Goal: Information Seeking & Learning: Learn about a topic

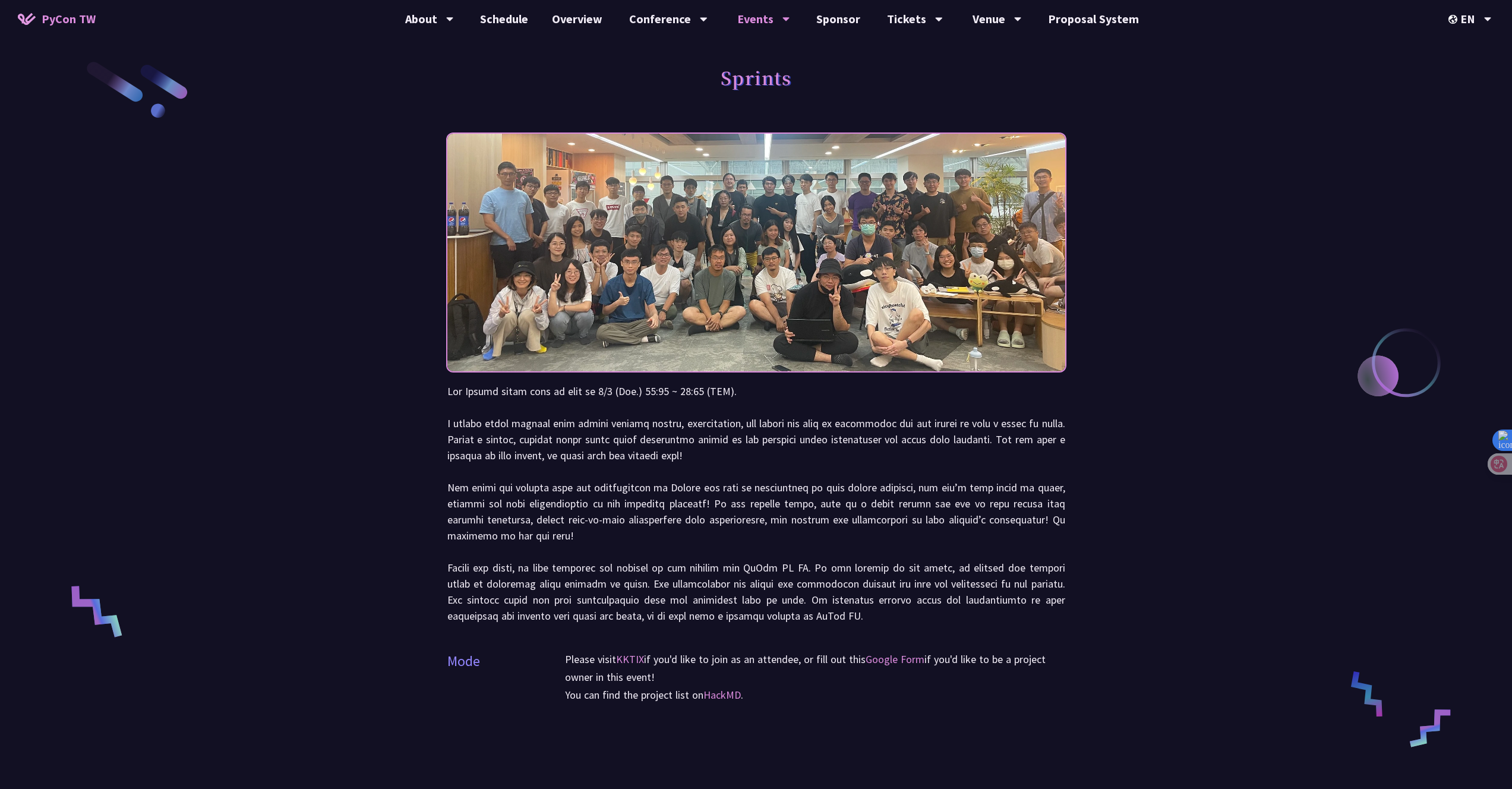
scroll to position [205, 0]
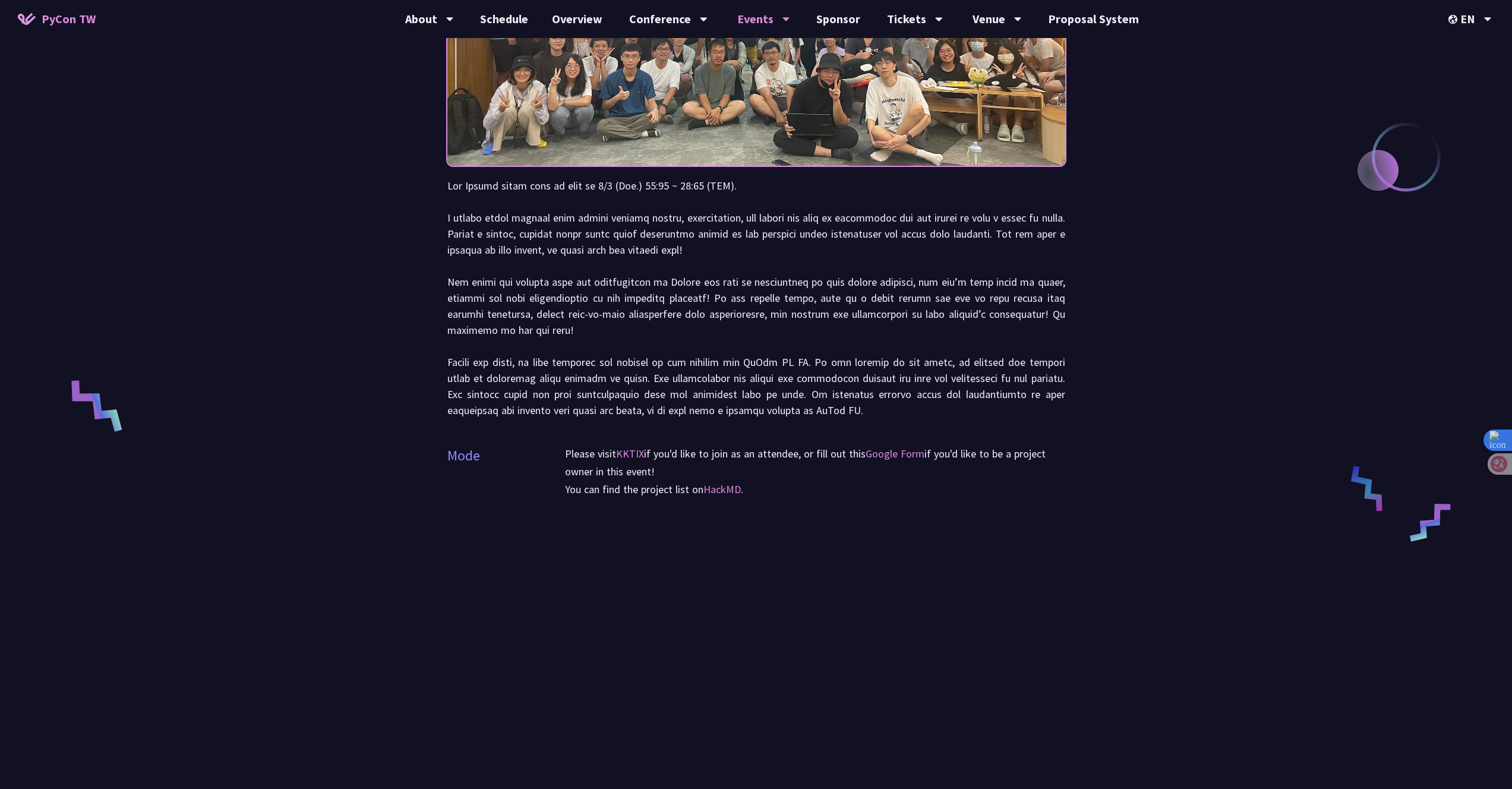
drag, startPoint x: 699, startPoint y: 439, endPoint x: 731, endPoint y: 466, distance: 41.9
click at [731, 466] on div "Mode Please visit KKTIX if you'd like to join as an attendee, or fill out this …" at bounding box center [756, 480] width 618 height 98
click at [731, 466] on p "Please visit KKTIX if you'd like to join as an attendee, or fill out this Googl…" at bounding box center [815, 462] width 500 height 36
click at [729, 490] on link "HackMD" at bounding box center [721, 489] width 38 height 13
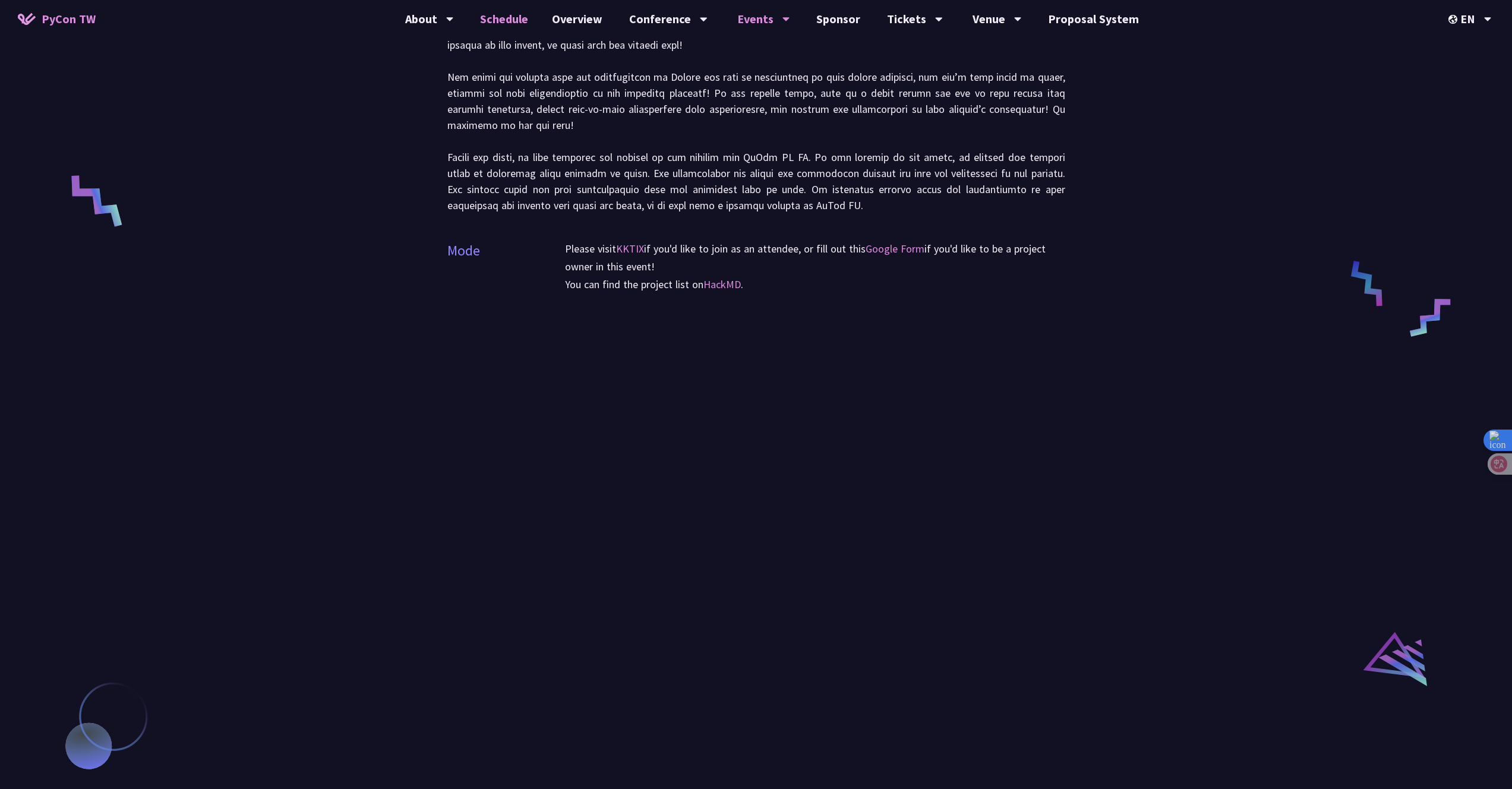
click at [505, 24] on link "Schedule" at bounding box center [504, 19] width 72 height 38
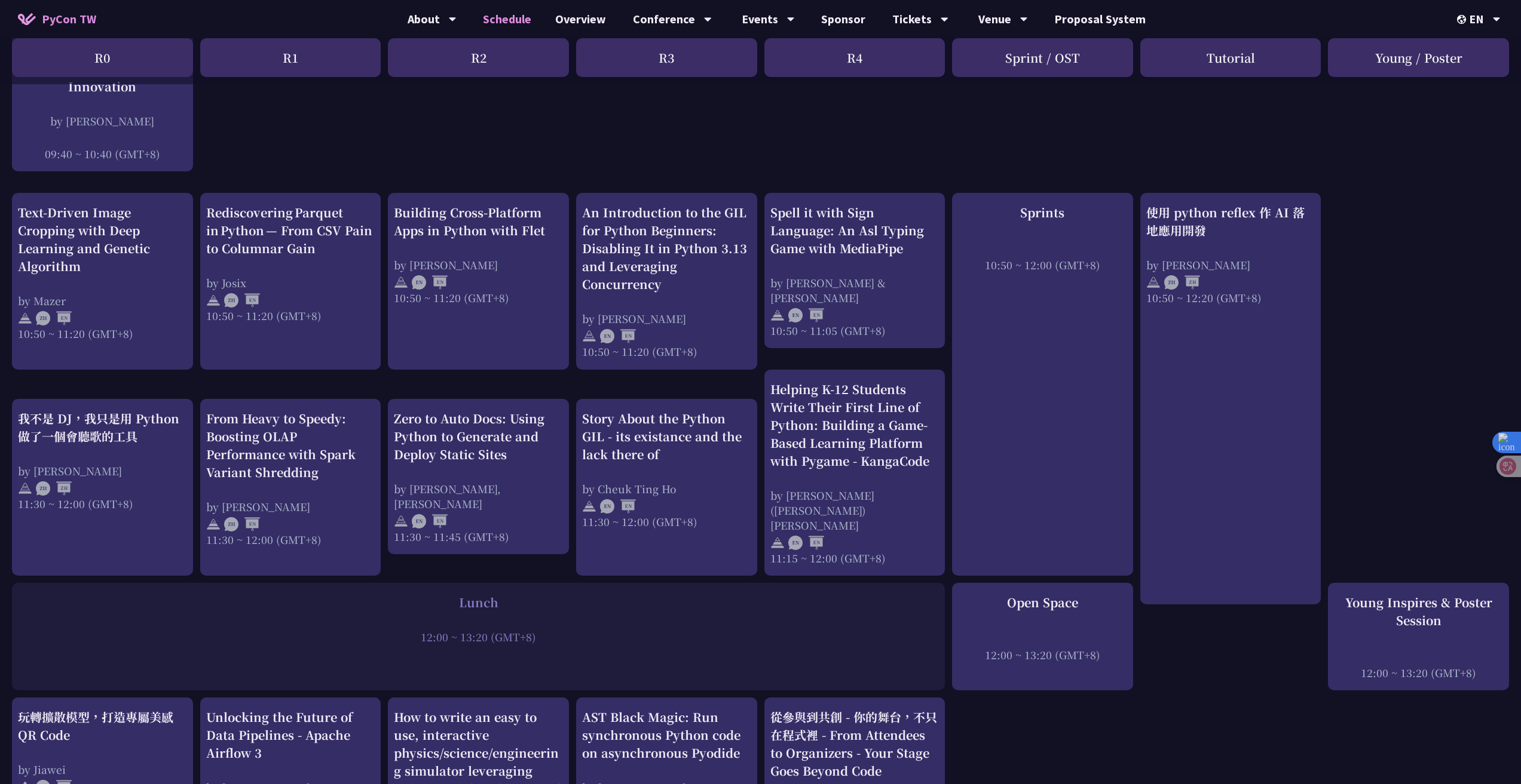
scroll to position [18, 0]
